Goal: Transaction & Acquisition: Purchase product/service

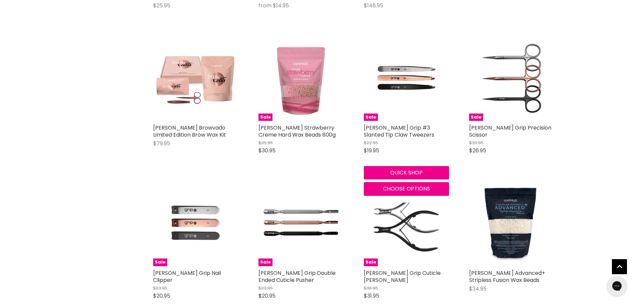
scroll to position [1974, 0]
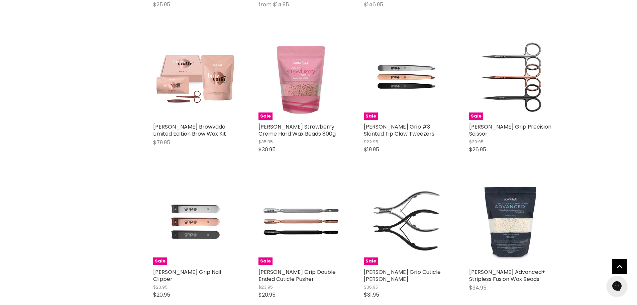
click at [509, 198] on img "Main content" at bounding box center [511, 222] width 85 height 85
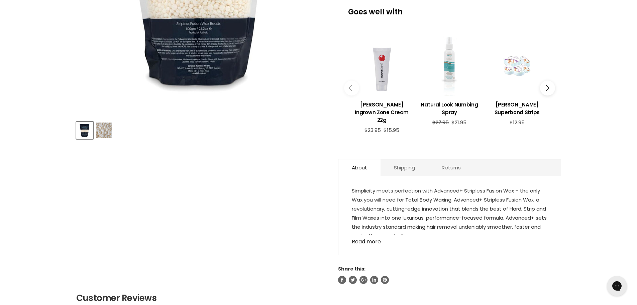
scroll to position [234, 0]
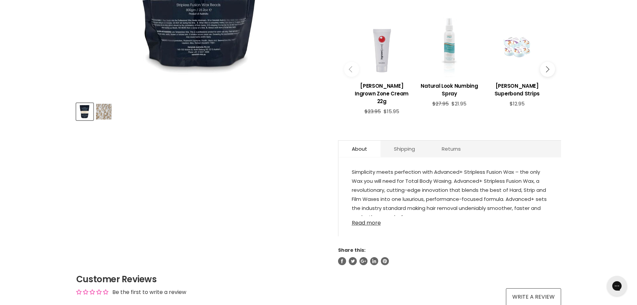
click at [373, 216] on link "Read more" at bounding box center [450, 221] width 196 height 10
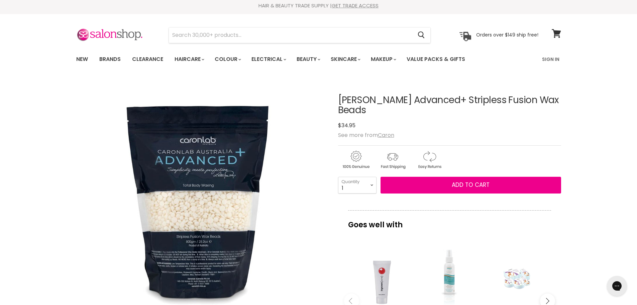
scroll to position [0, 0]
